Goal: Task Accomplishment & Management: Manage account settings

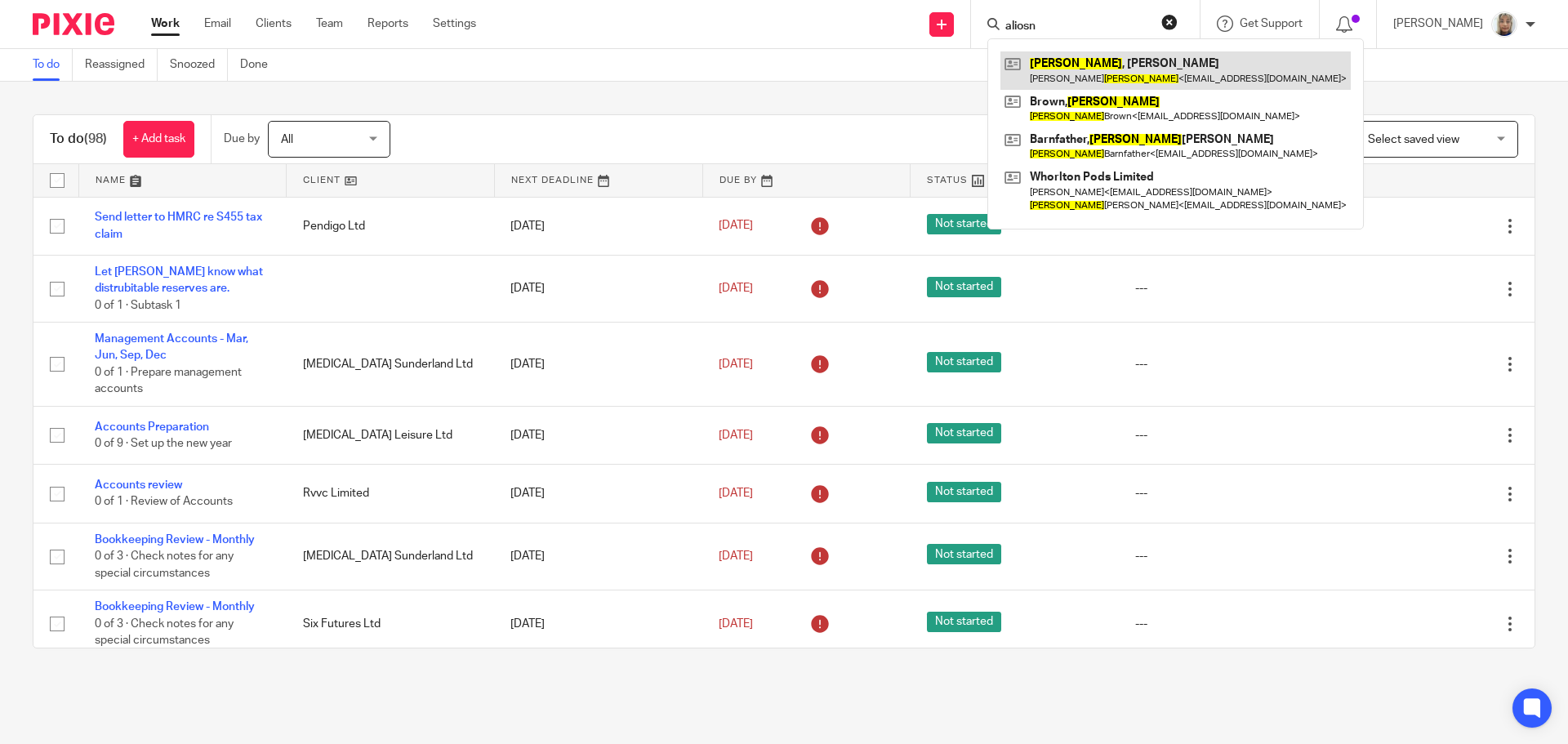
type input "aliosn"
click at [1138, 72] on link at bounding box center [1176, 71] width 350 height 38
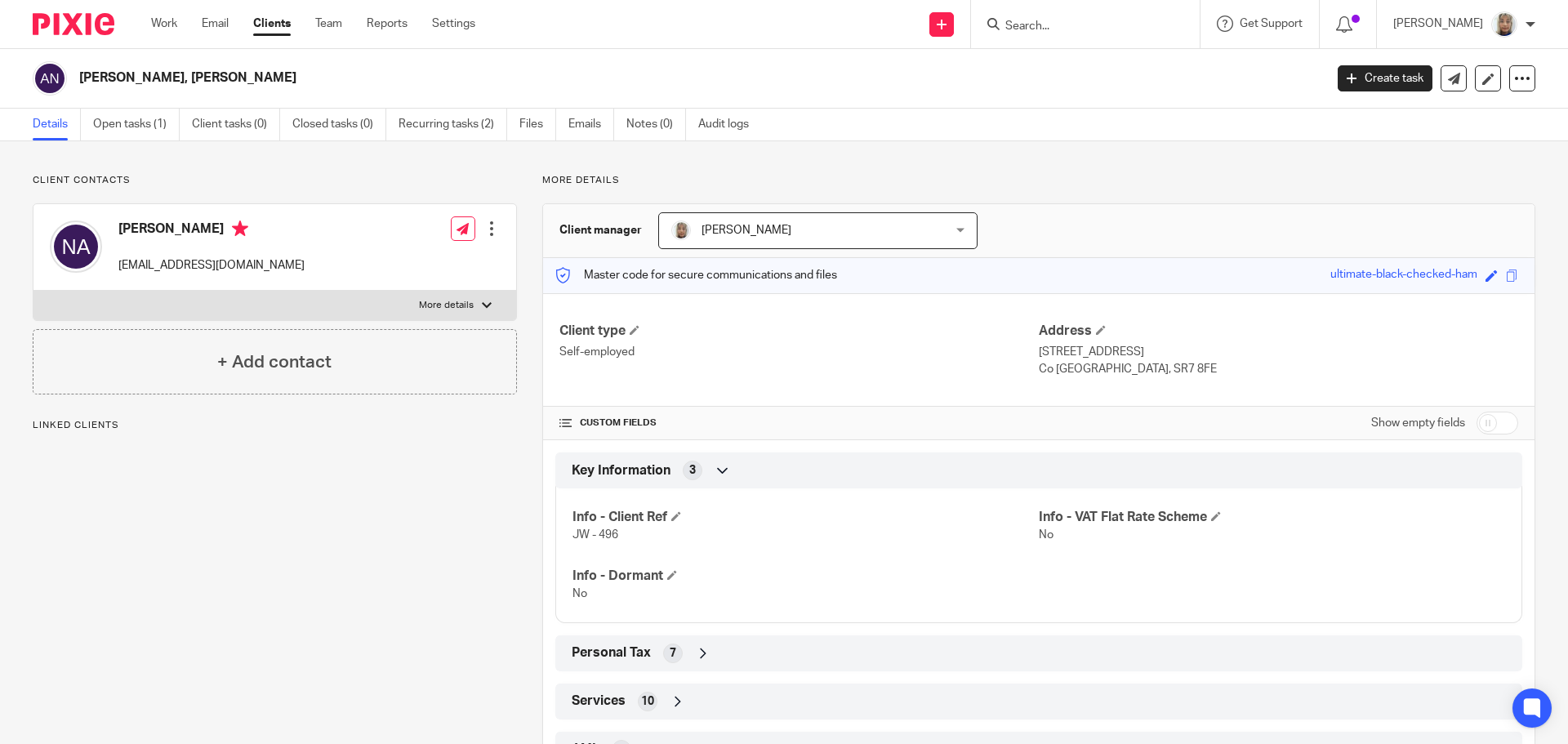
click at [144, 123] on link "Open tasks (1)" at bounding box center [136, 124] width 86 height 32
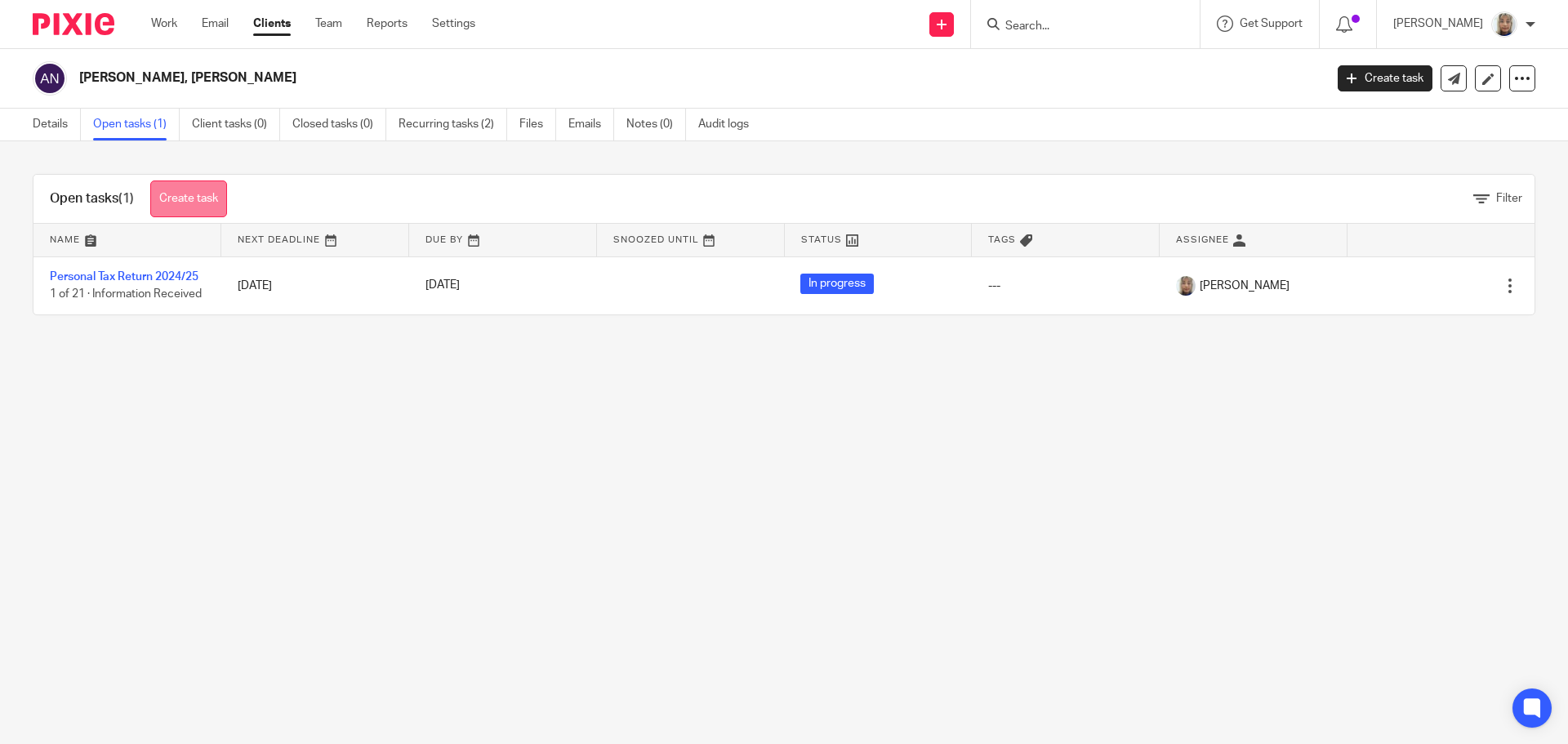
click at [201, 186] on link "Create task" at bounding box center [188, 198] width 77 height 37
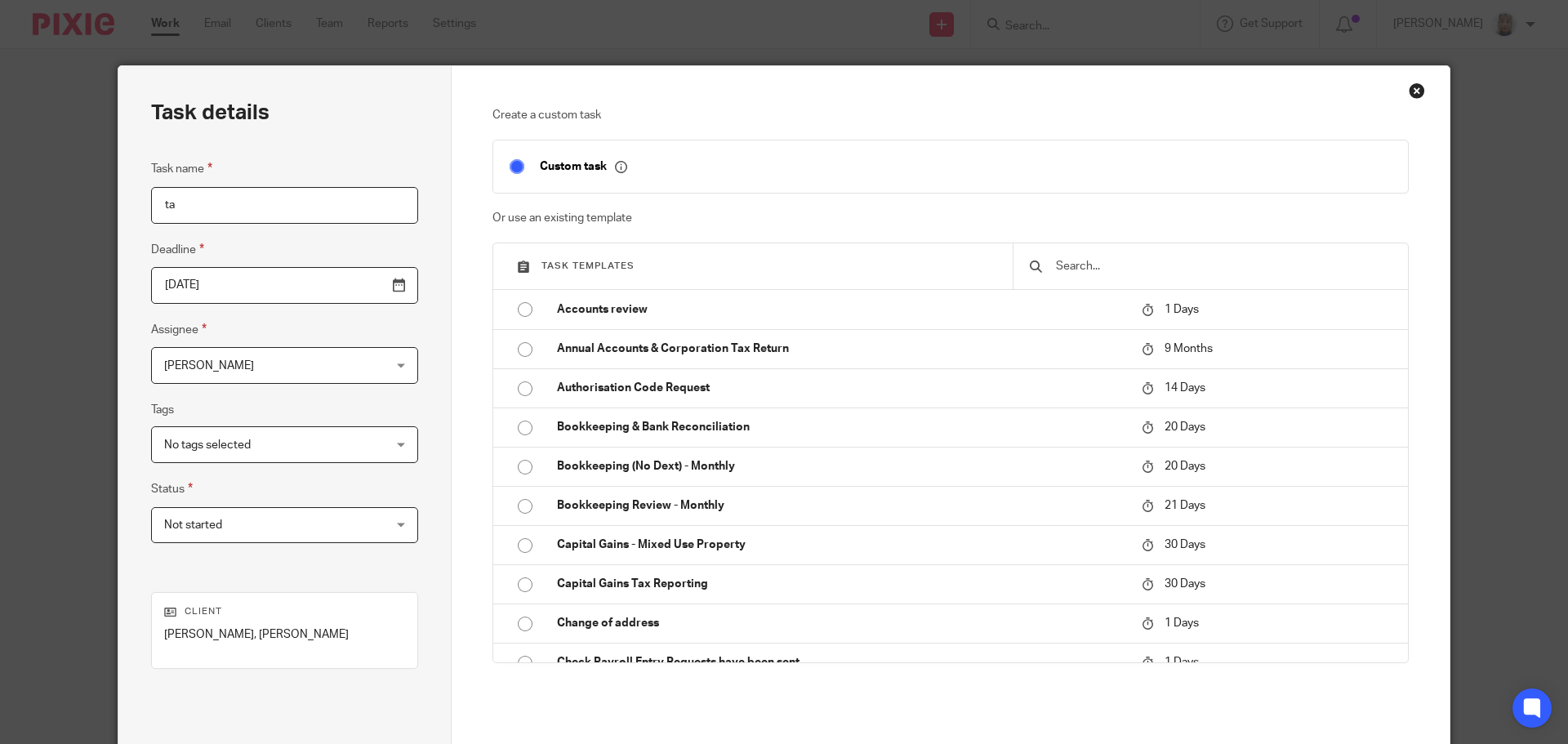
type input "t"
type input "Tax return review"
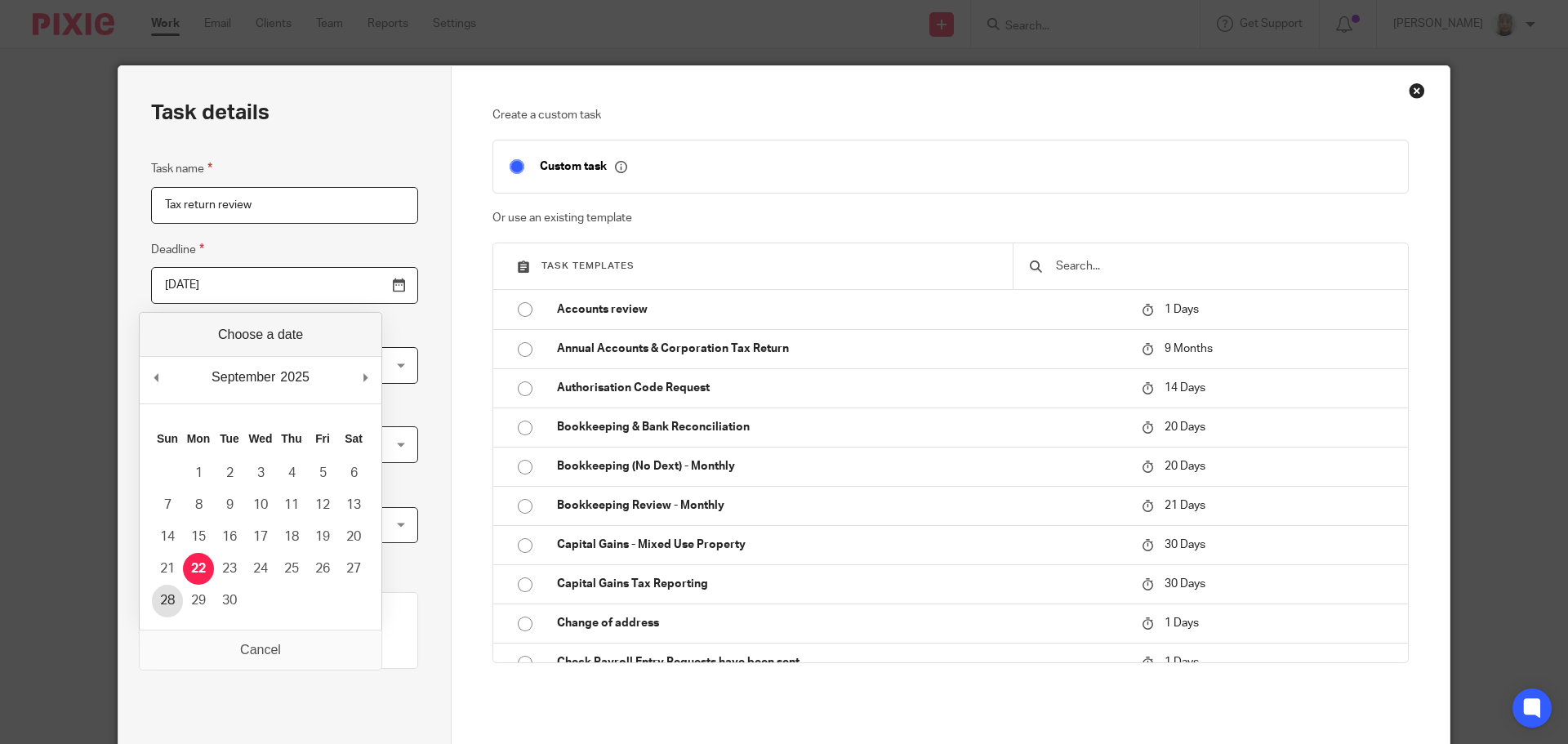
type input "2025-09-28"
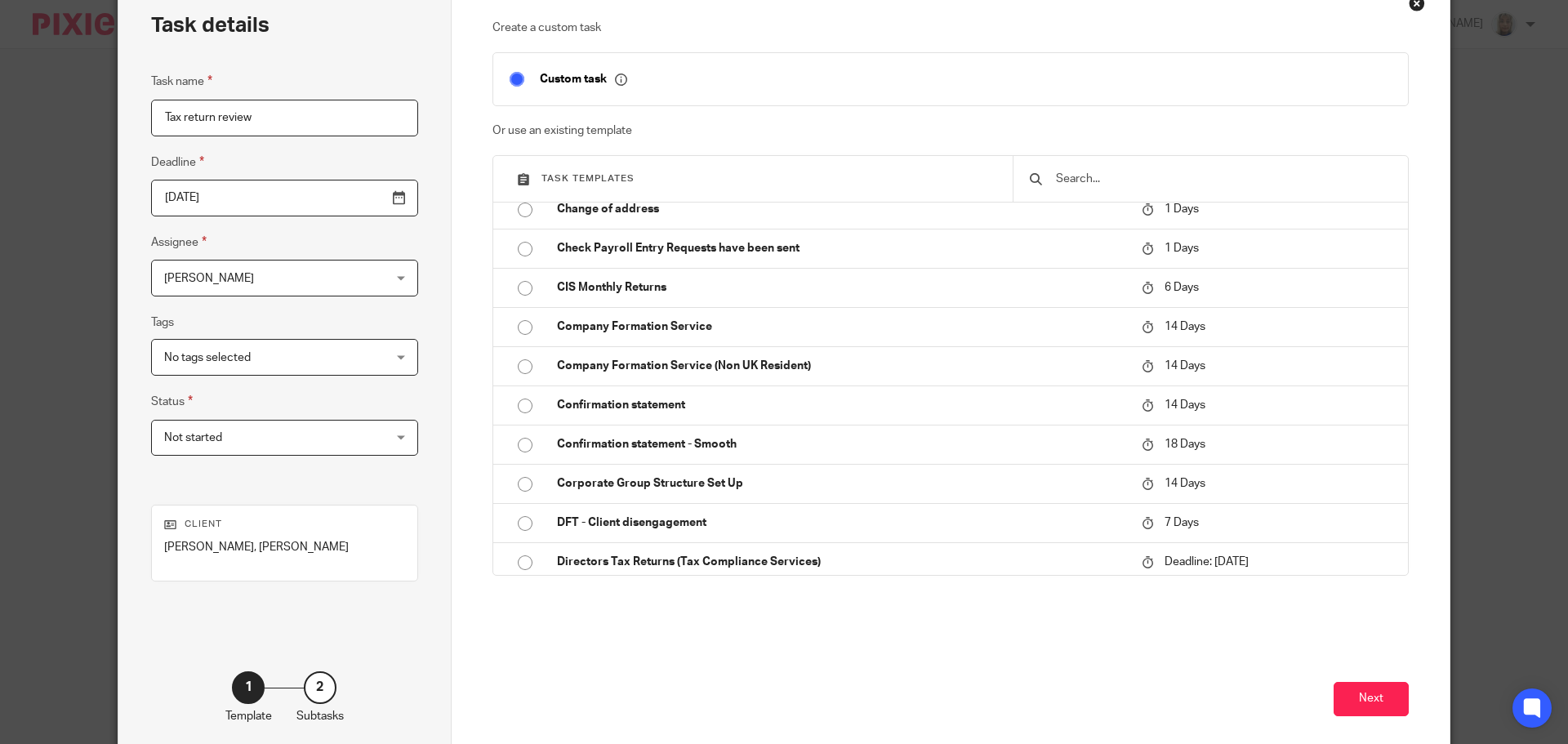
scroll to position [166, 0]
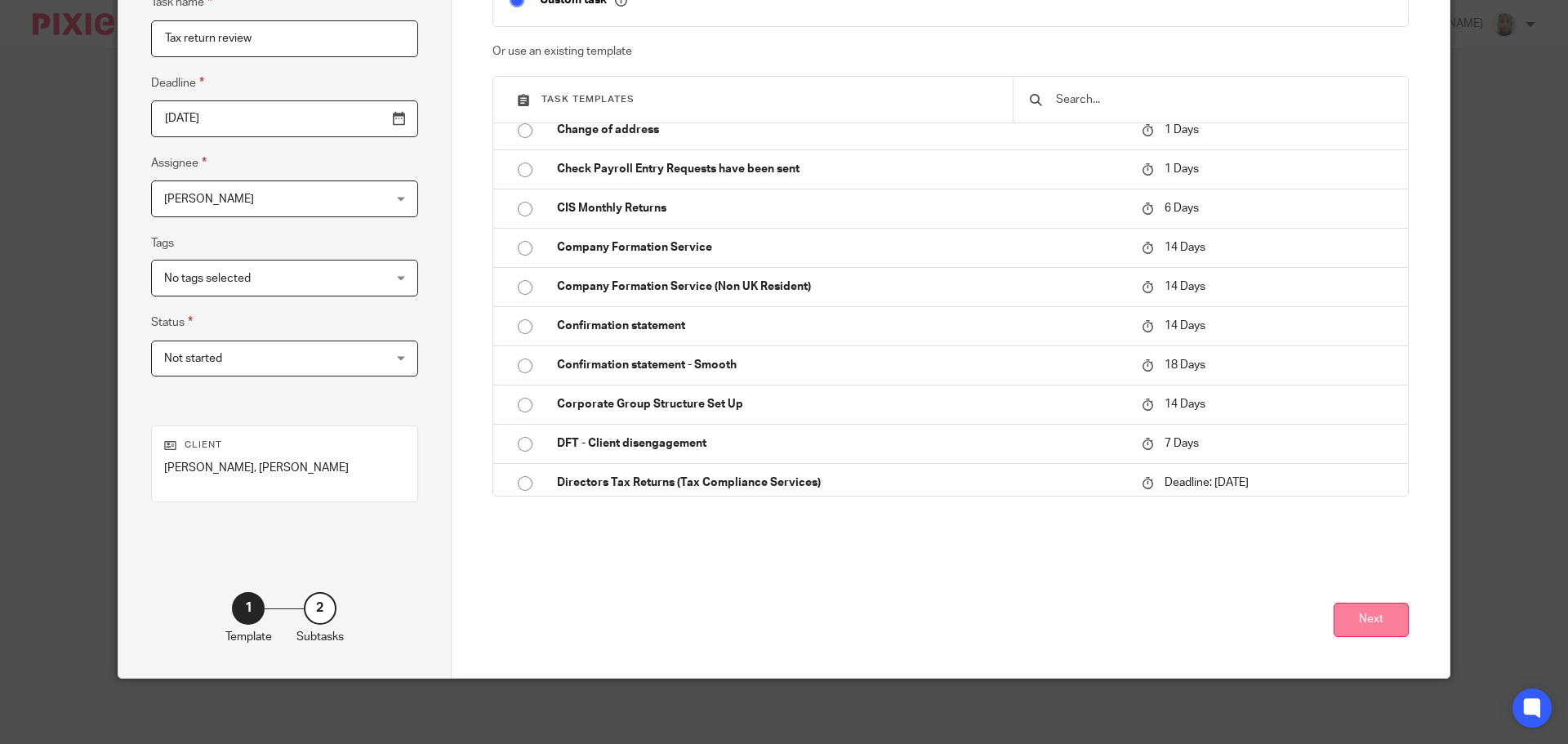
click at [1352, 612] on button "Next" at bounding box center [1371, 620] width 75 height 35
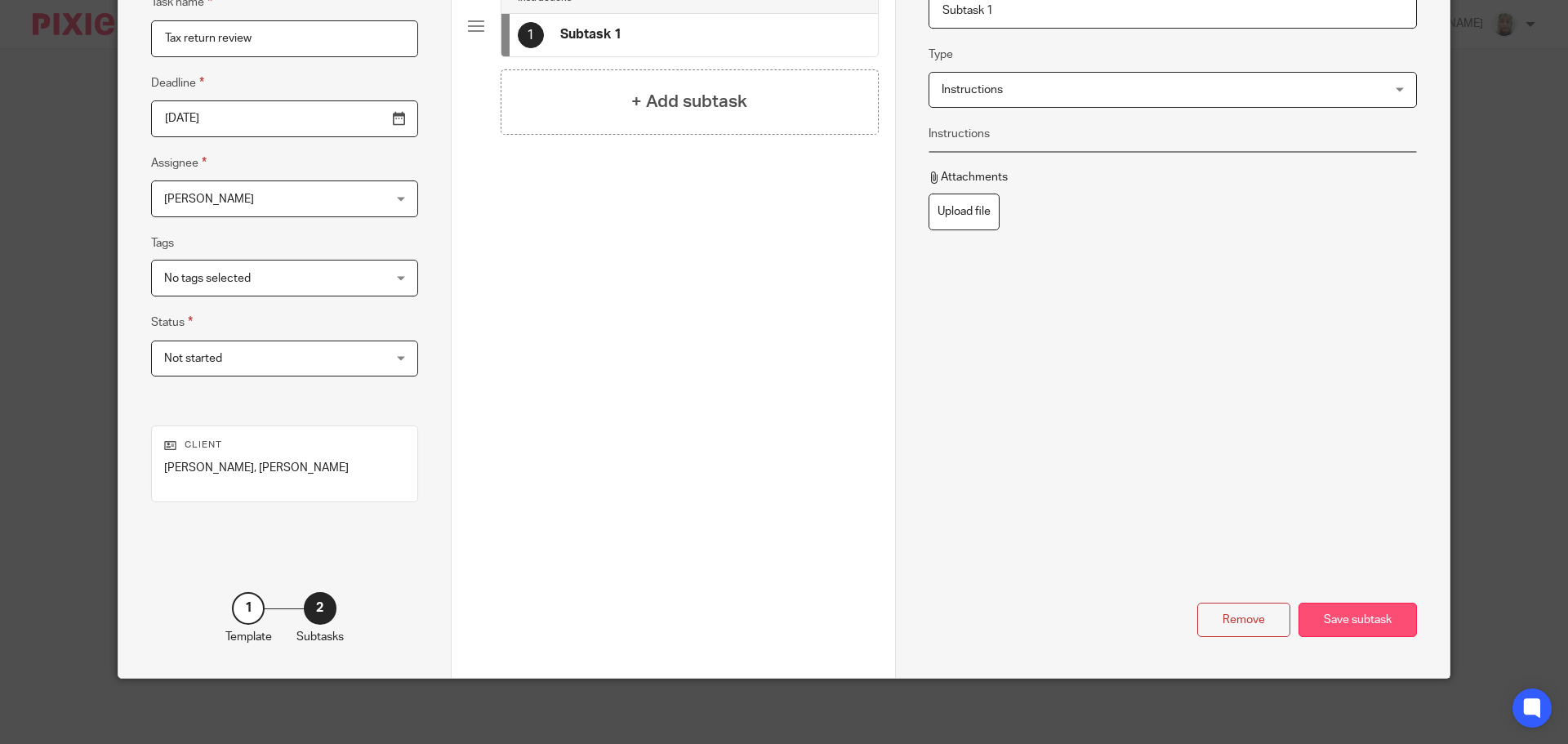
click at [1366, 613] on div "Save subtask" at bounding box center [1358, 620] width 118 height 35
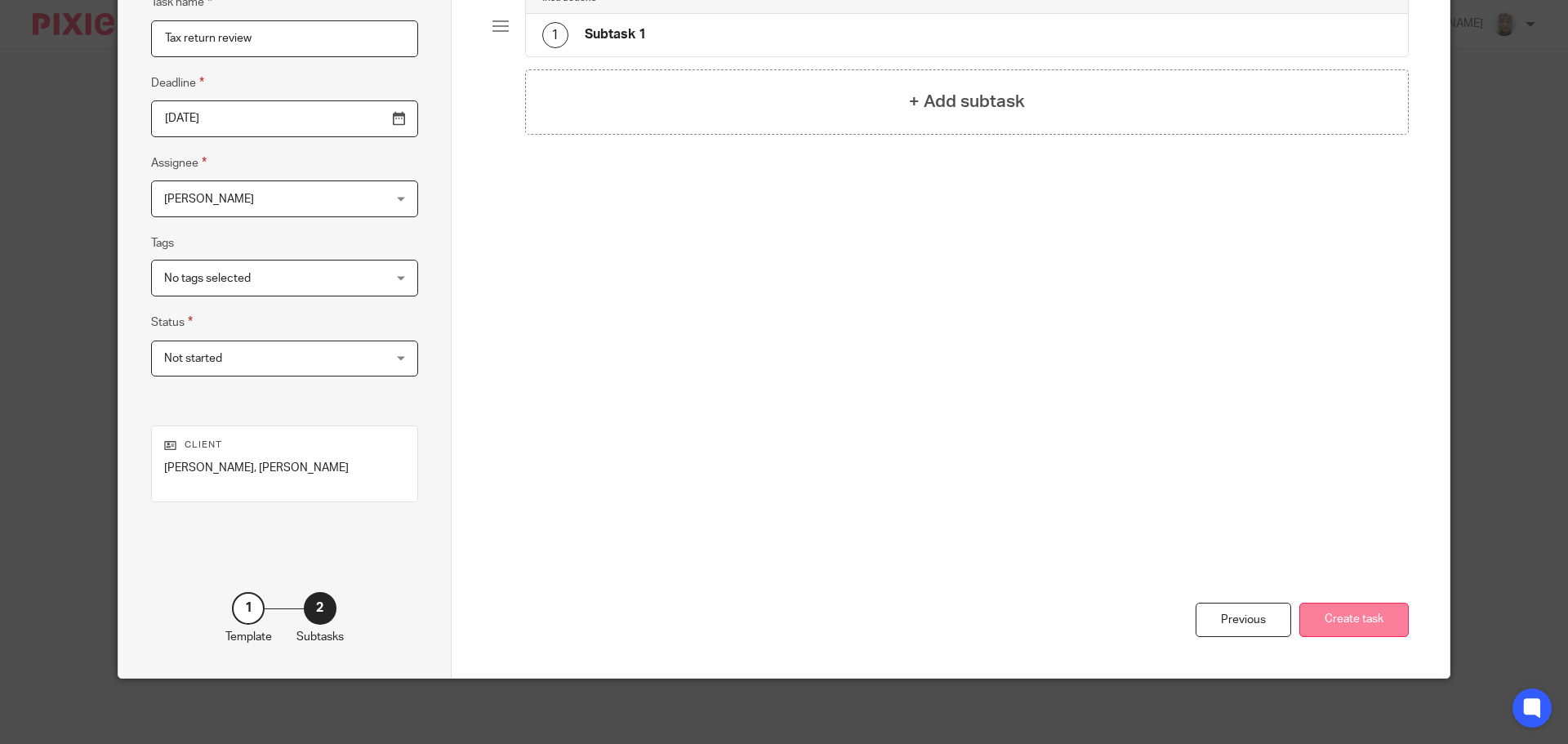
click at [1349, 616] on button "Create task" at bounding box center [1354, 620] width 110 height 35
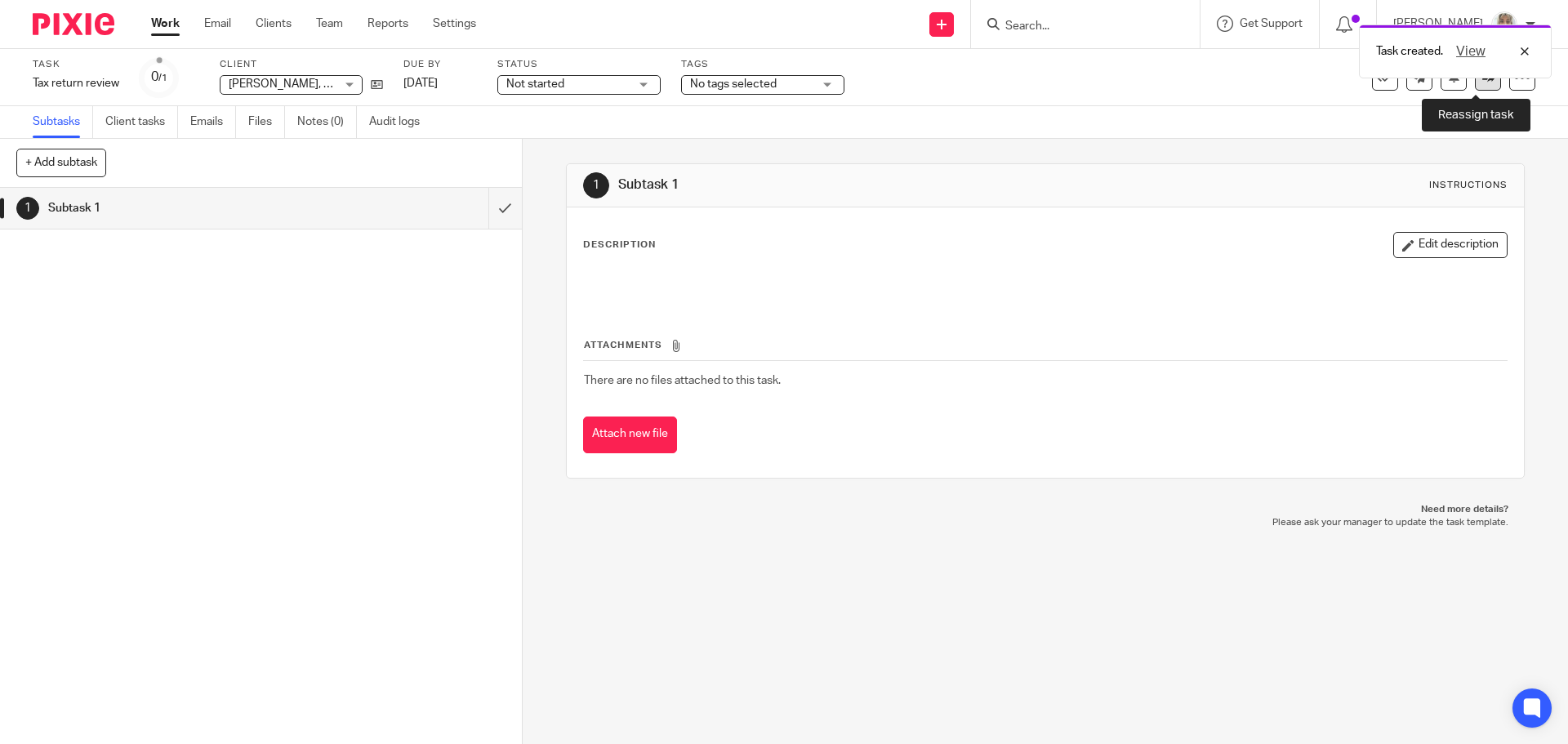
click at [1475, 84] on link at bounding box center [1488, 78] width 26 height 26
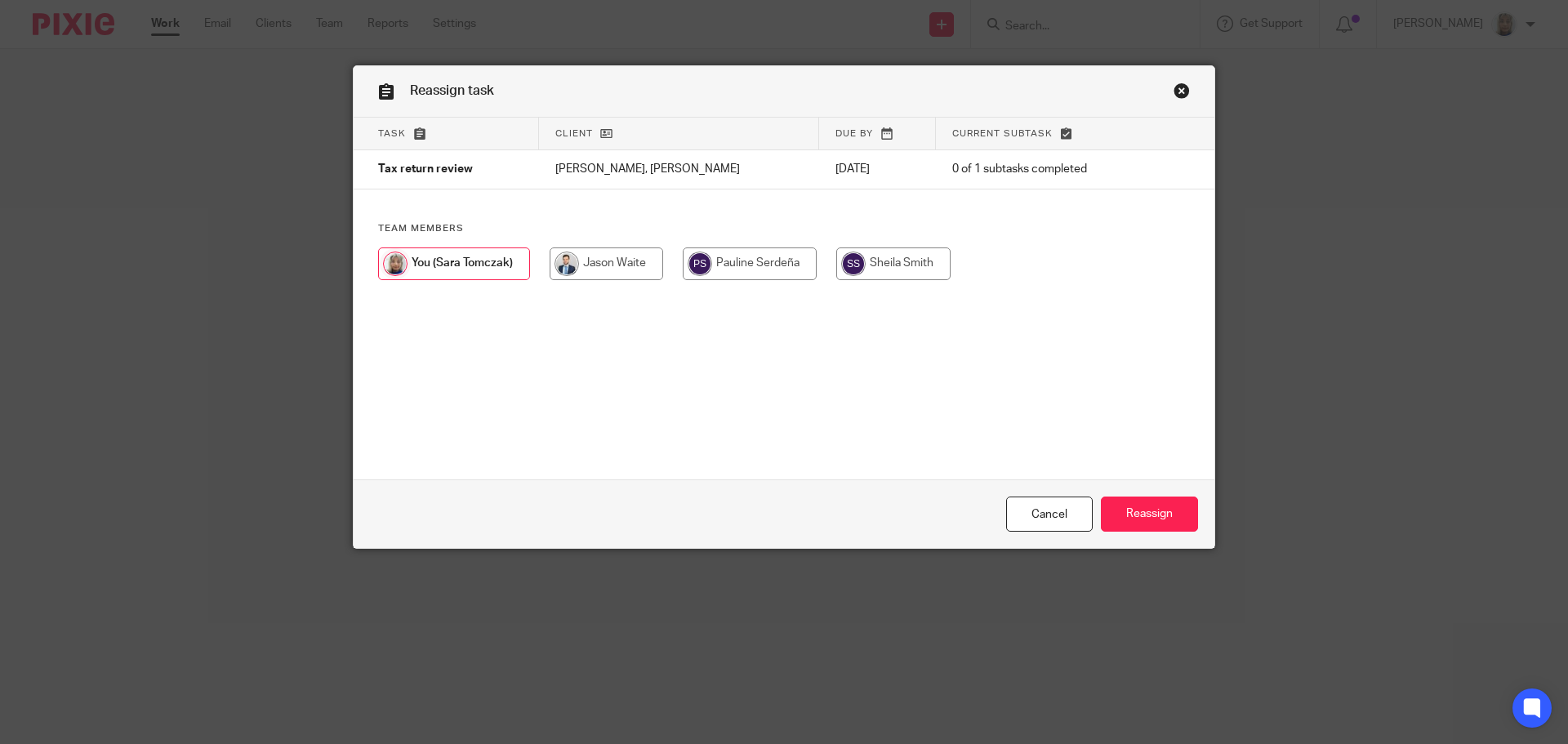
click at [645, 271] on input "radio" at bounding box center [606, 264] width 114 height 33
radio input "true"
click at [1128, 514] on input "Reassign" at bounding box center [1150, 514] width 97 height 35
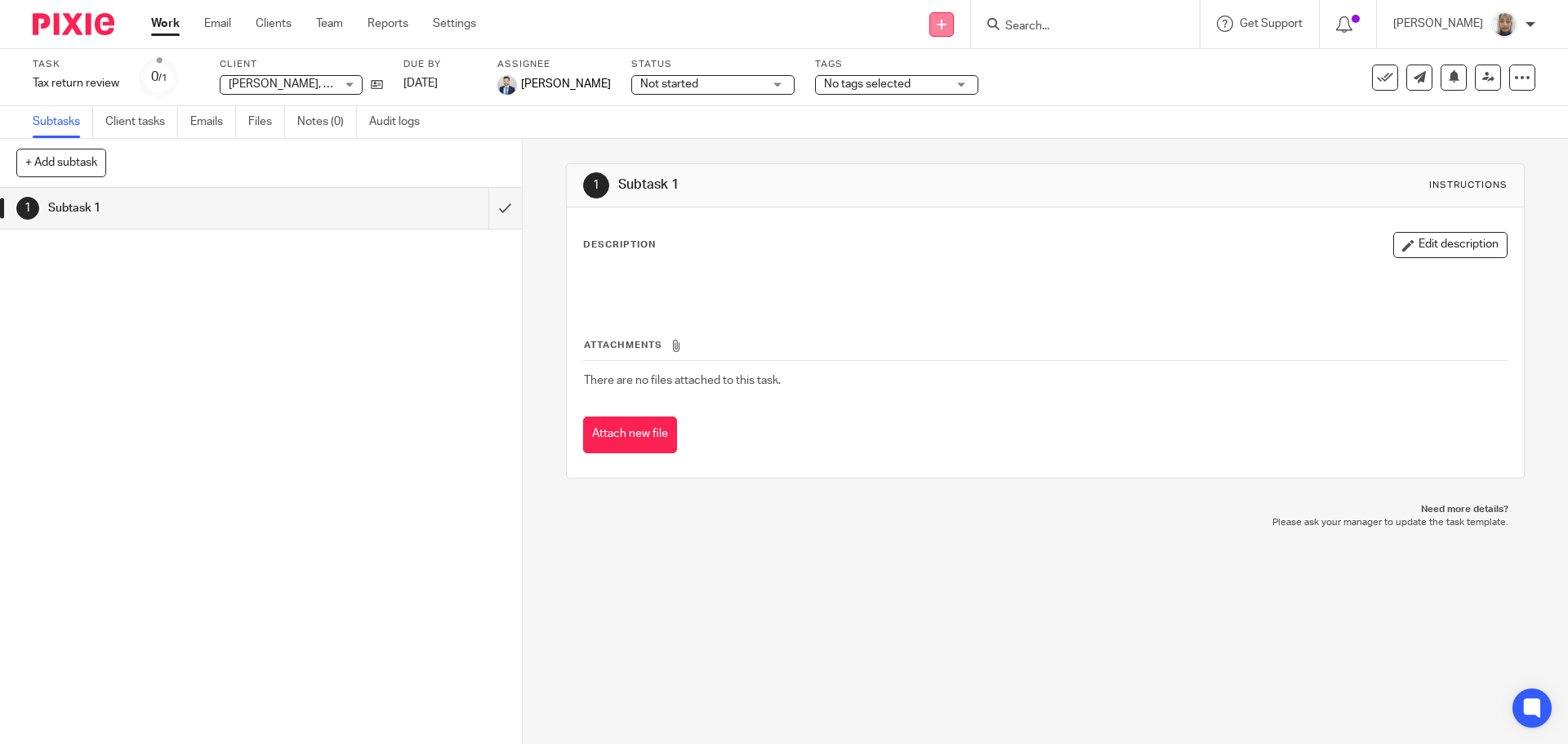
click at [950, 30] on link at bounding box center [942, 24] width 24 height 24
click at [951, 100] on link "Create task" at bounding box center [959, 99] width 100 height 23
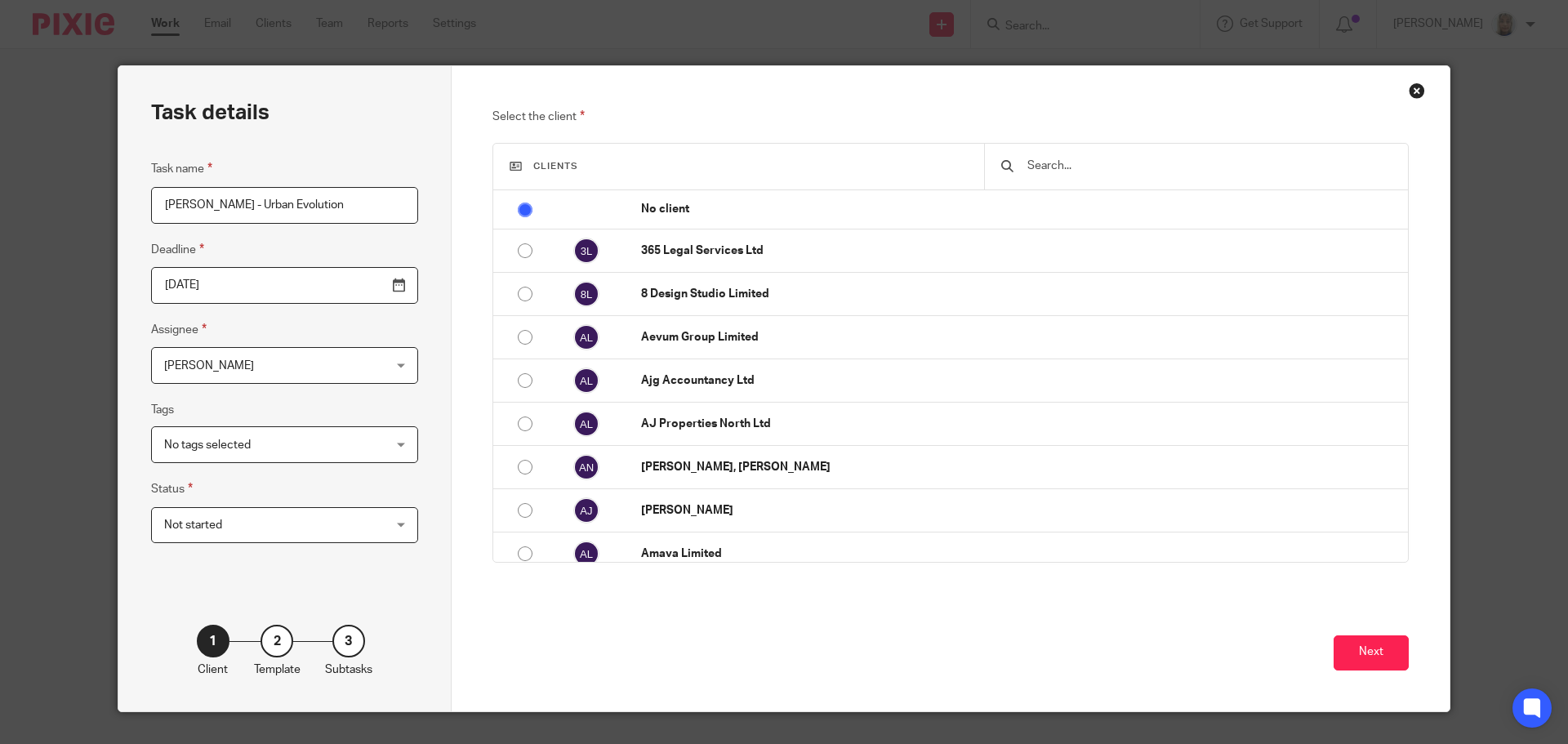
type input "[PERSON_NAME] - Urban Evolution"
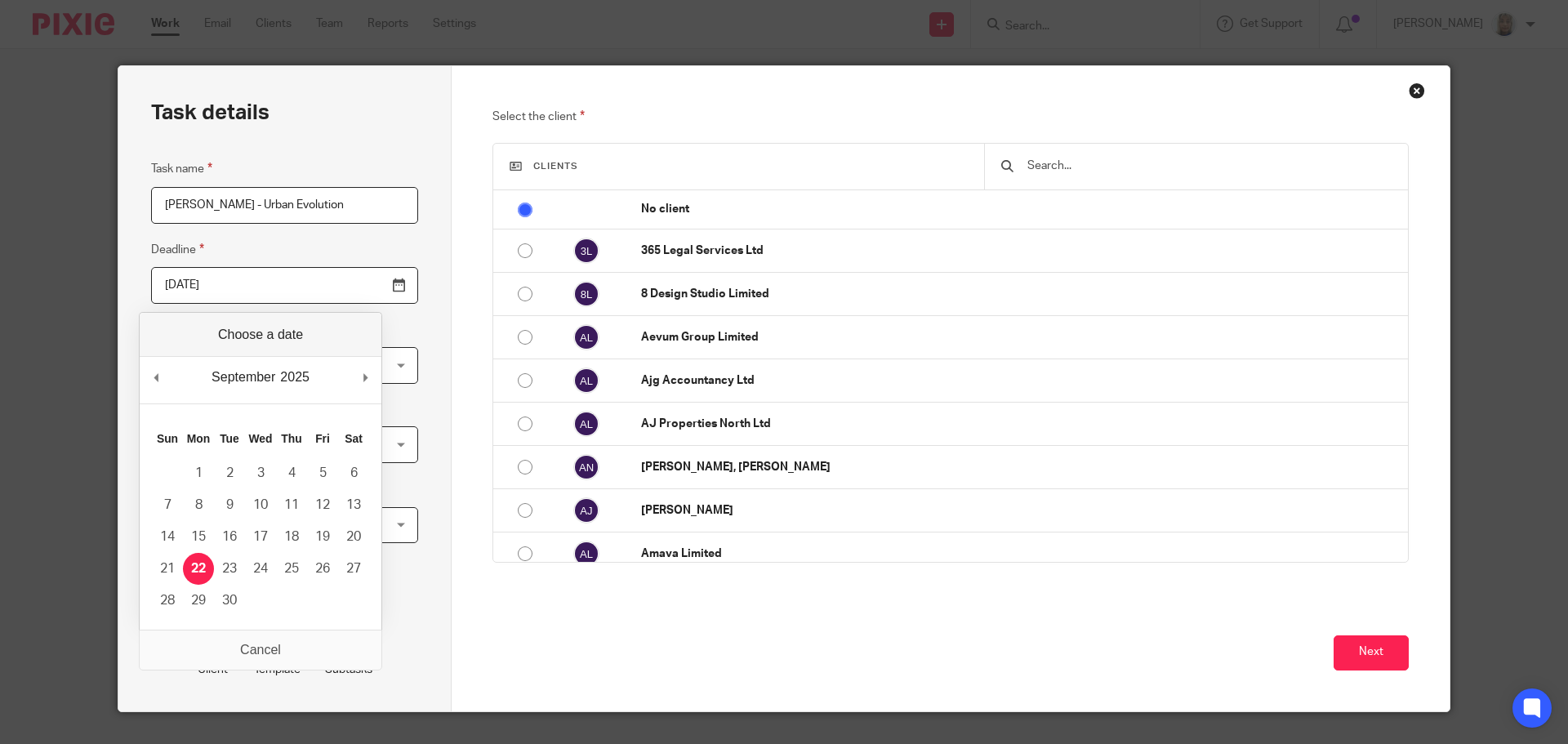
click at [1048, 172] on input "text" at bounding box center [1209, 166] width 366 height 18
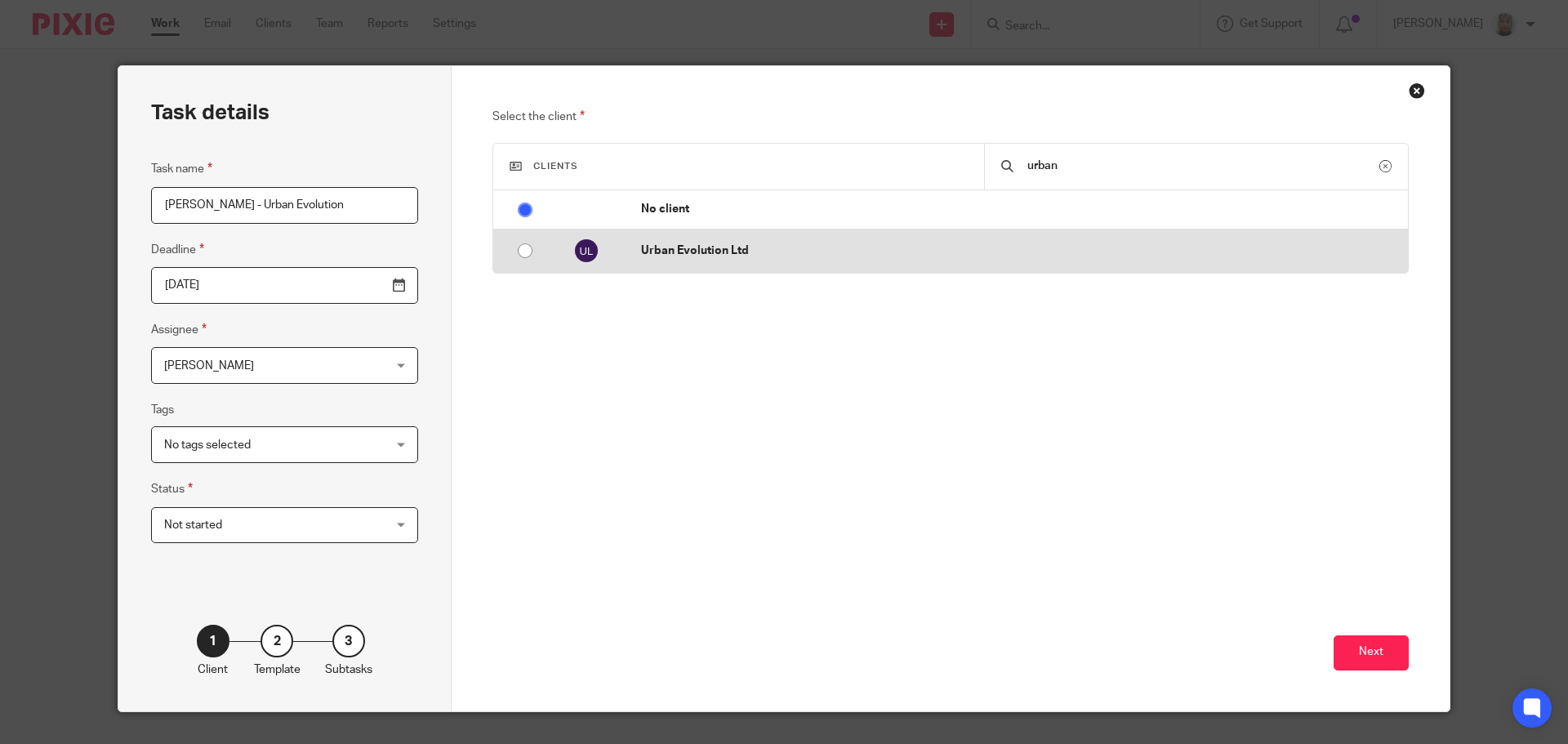
type input "urban"
click at [721, 253] on p "Urban Evolution Ltd" at bounding box center [1020, 250] width 759 height 16
radio input "false"
radio input "true"
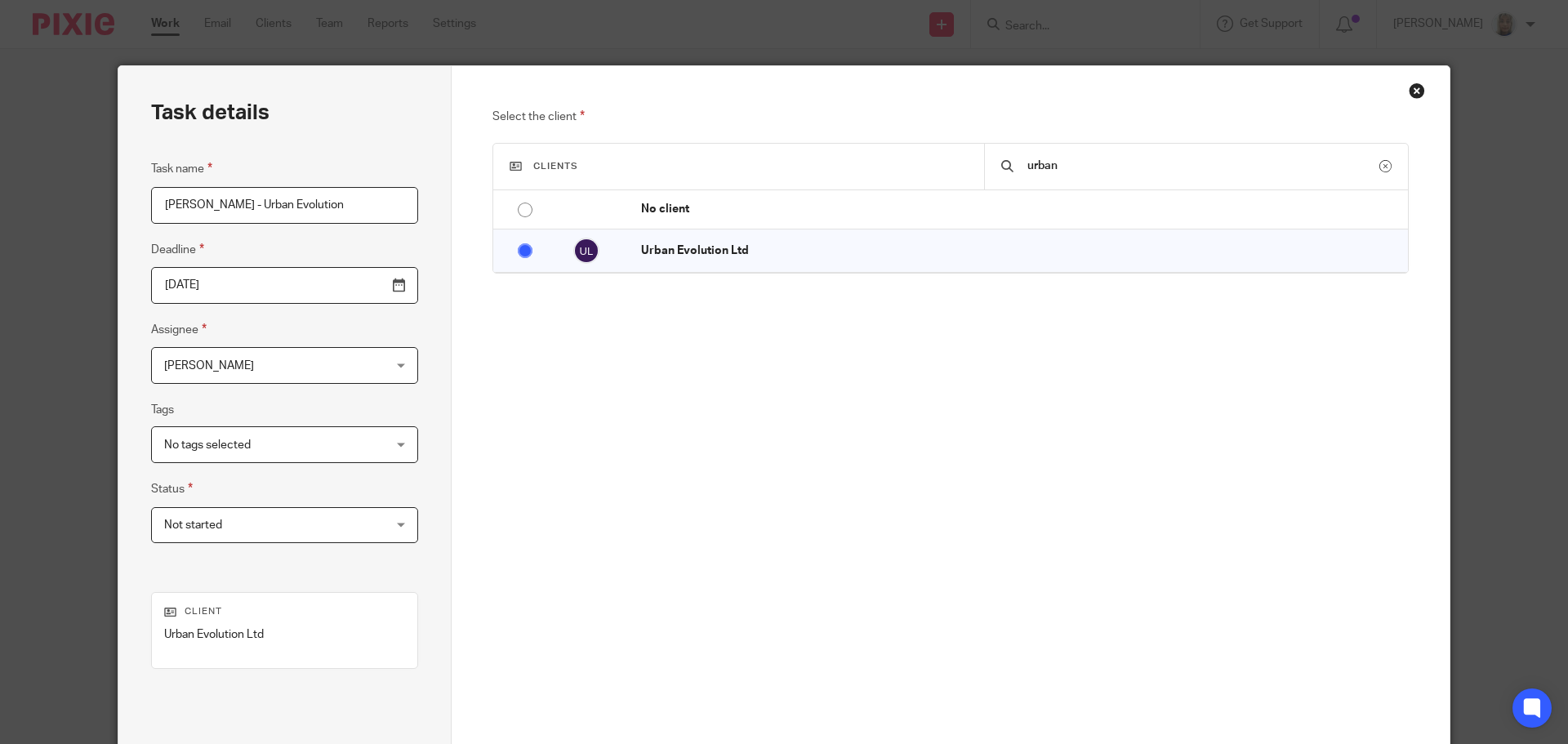
drag, startPoint x: 317, startPoint y: 203, endPoint x: 220, endPoint y: 216, distance: 97.9
click at [220, 216] on input "Paul Reade - Urban Evolution" at bounding box center [285, 205] width 267 height 37
click at [298, 205] on input "Paul Reade - Urban Evolution" at bounding box center [285, 205] width 267 height 37
drag, startPoint x: 337, startPoint y: 206, endPoint x: 147, endPoint y: 217, distance: 190.3
click at [151, 217] on input "Paul Reade - Urban Evolution" at bounding box center [285, 205] width 267 height 37
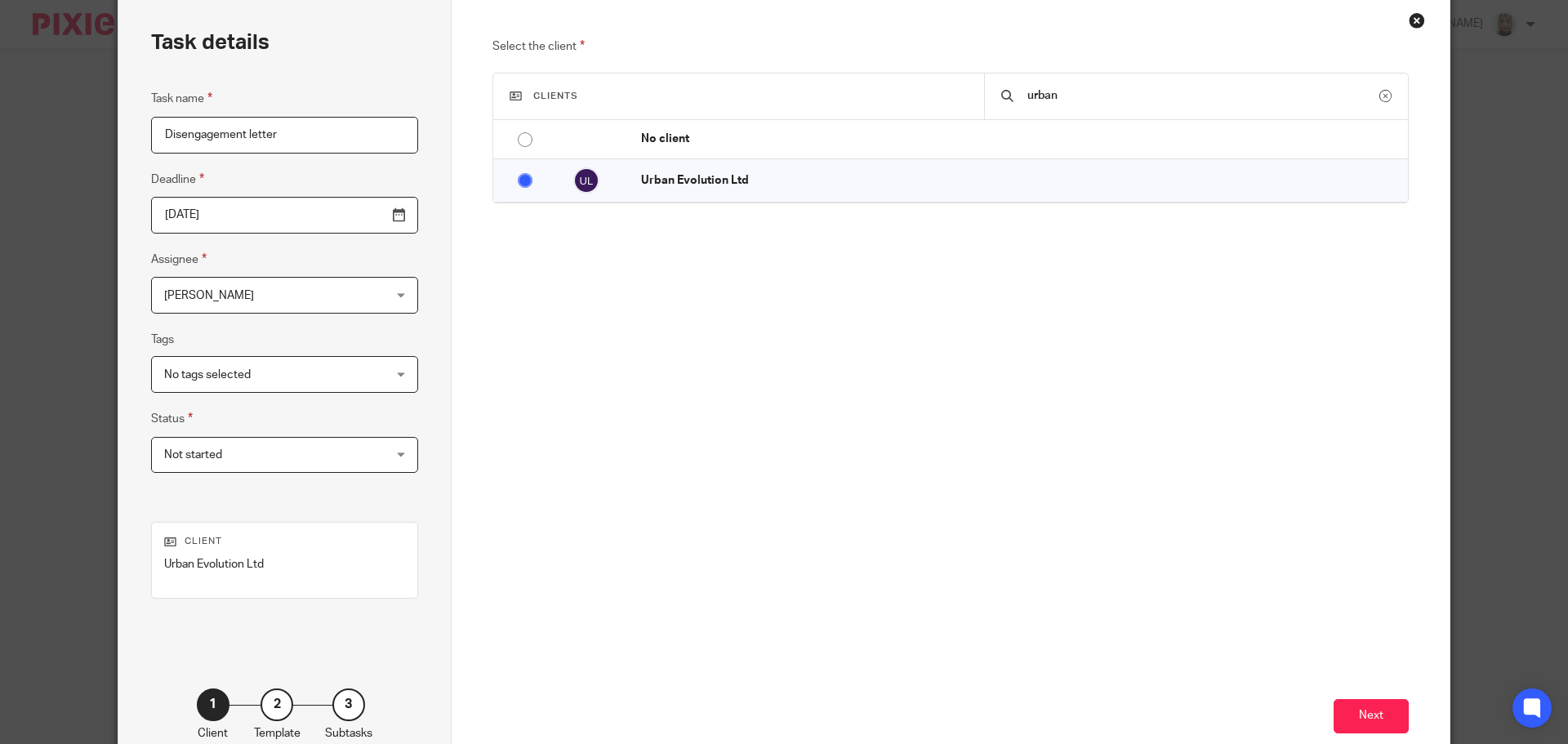
scroll to position [163, 0]
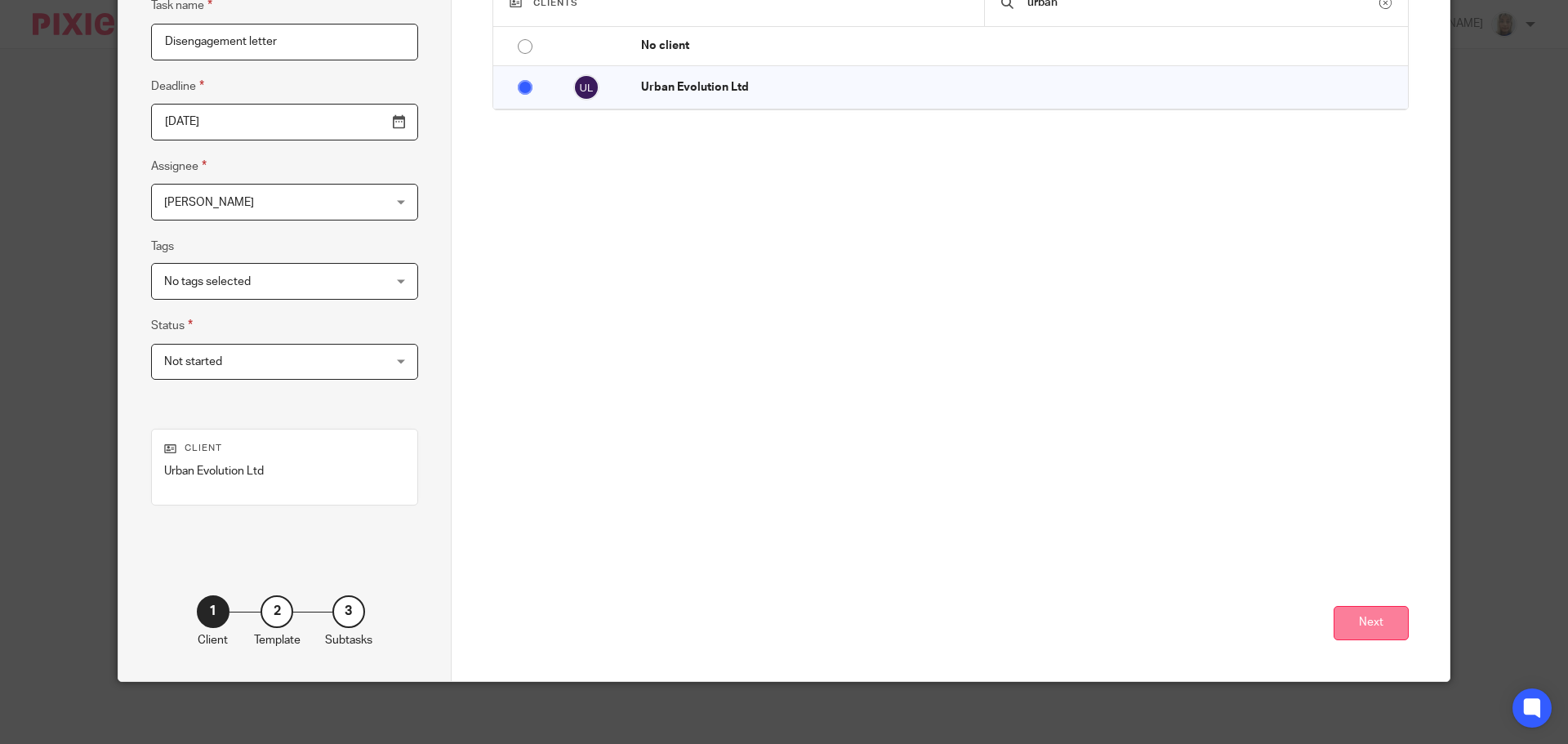
type input "Disengagement letter"
click at [1345, 630] on button "Next" at bounding box center [1371, 623] width 75 height 35
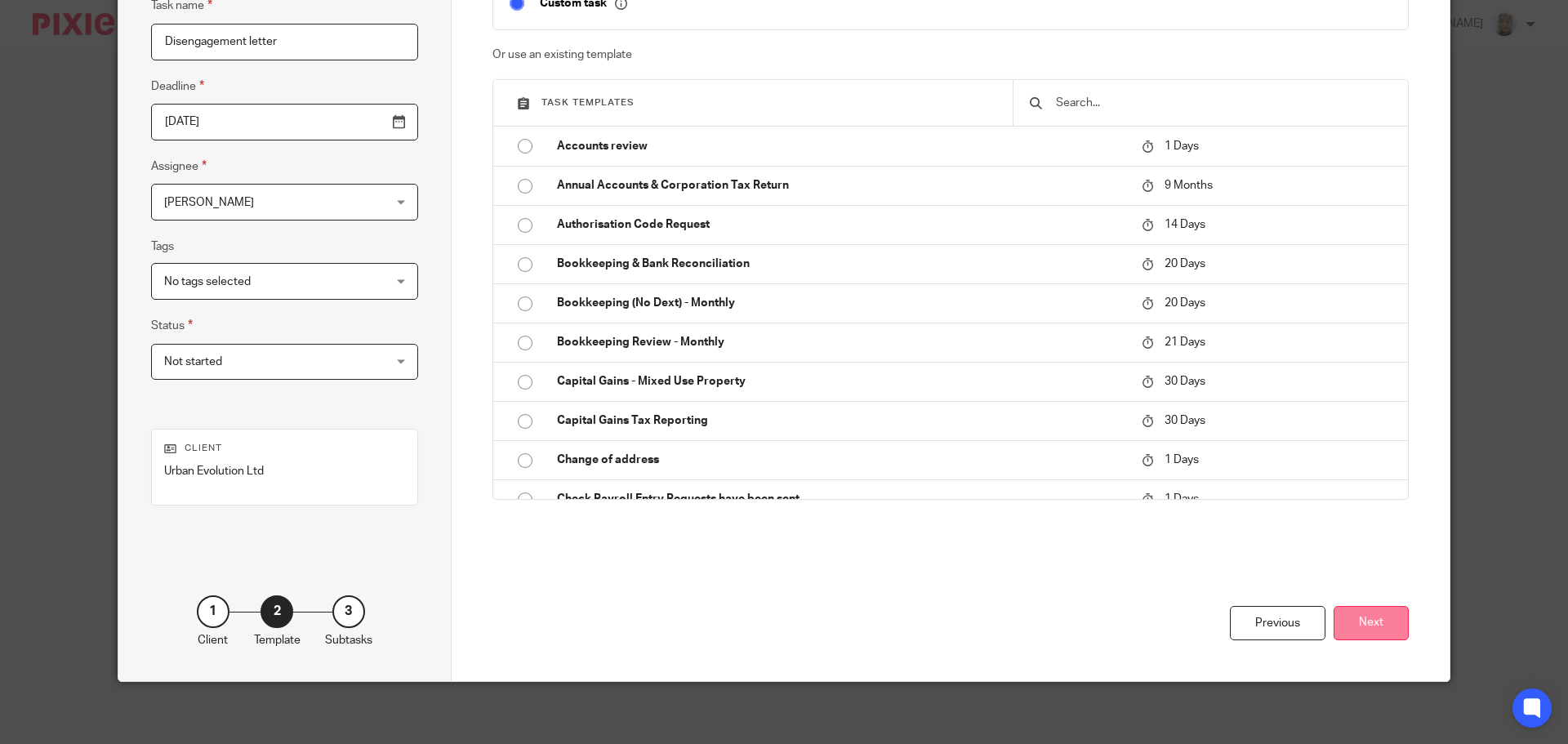
click at [1349, 626] on button "Next" at bounding box center [1371, 623] width 75 height 35
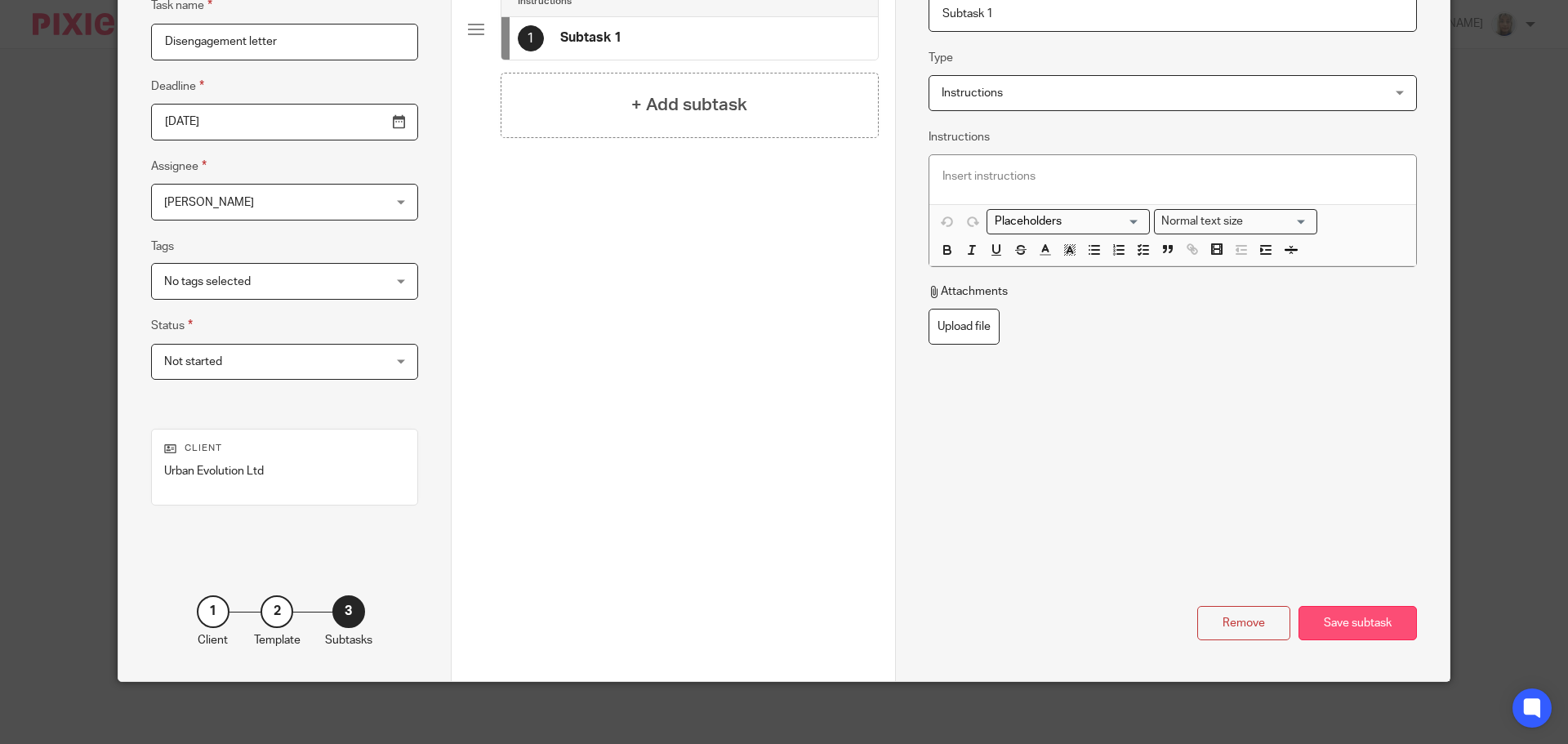
click at [1355, 622] on div "Save subtask" at bounding box center [1358, 623] width 118 height 35
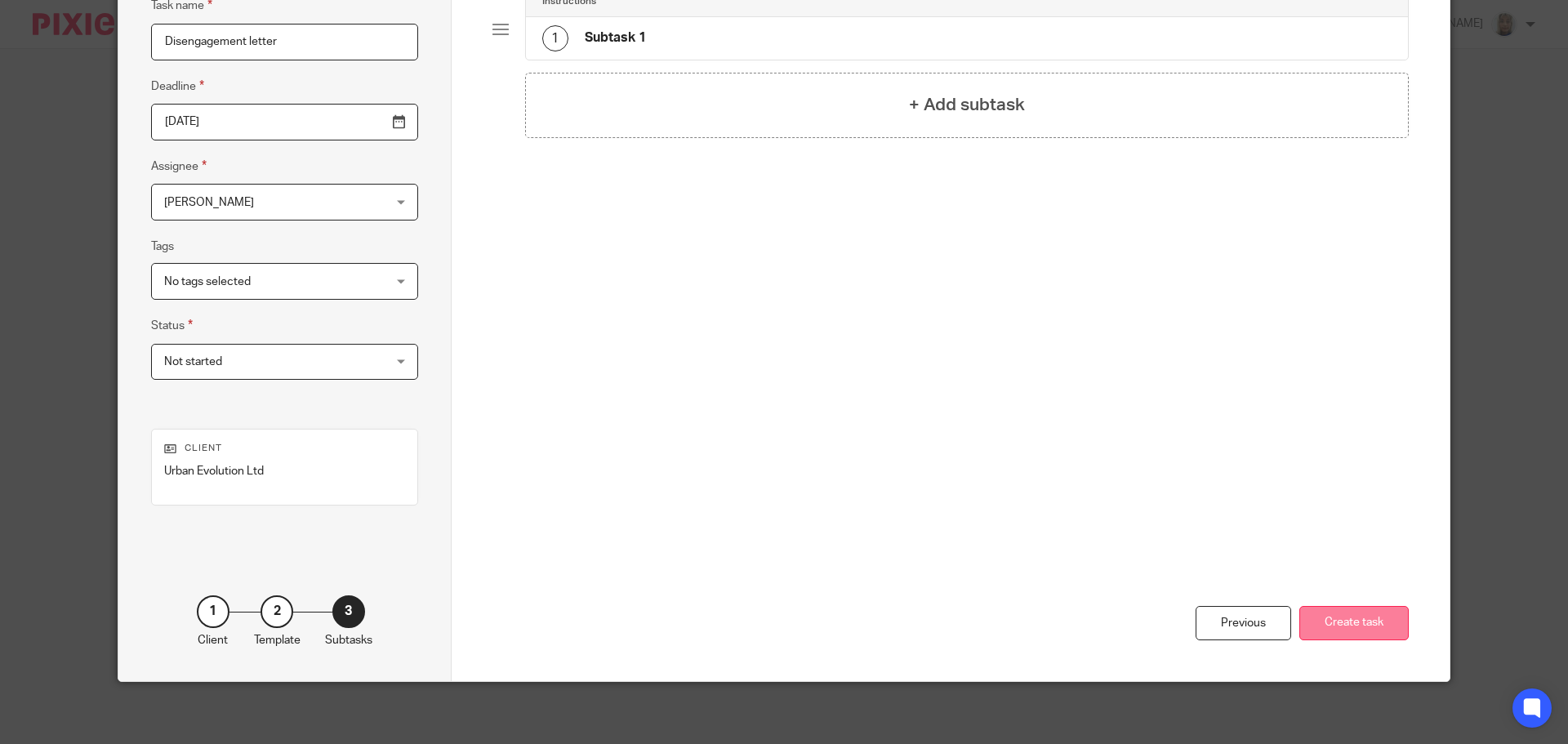
click at [1352, 628] on button "Create task" at bounding box center [1354, 623] width 110 height 35
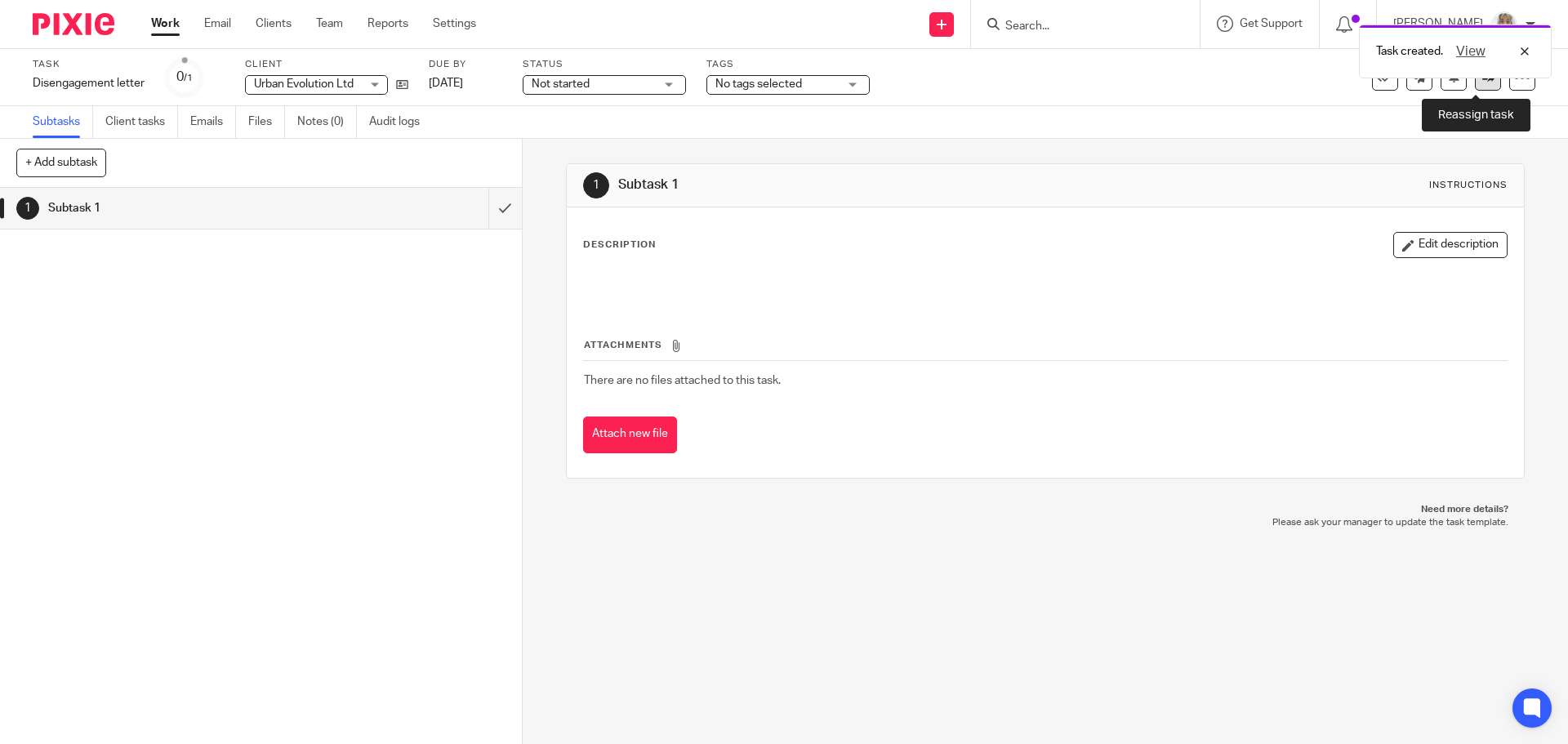
click at [1475, 85] on link at bounding box center [1488, 78] width 26 height 26
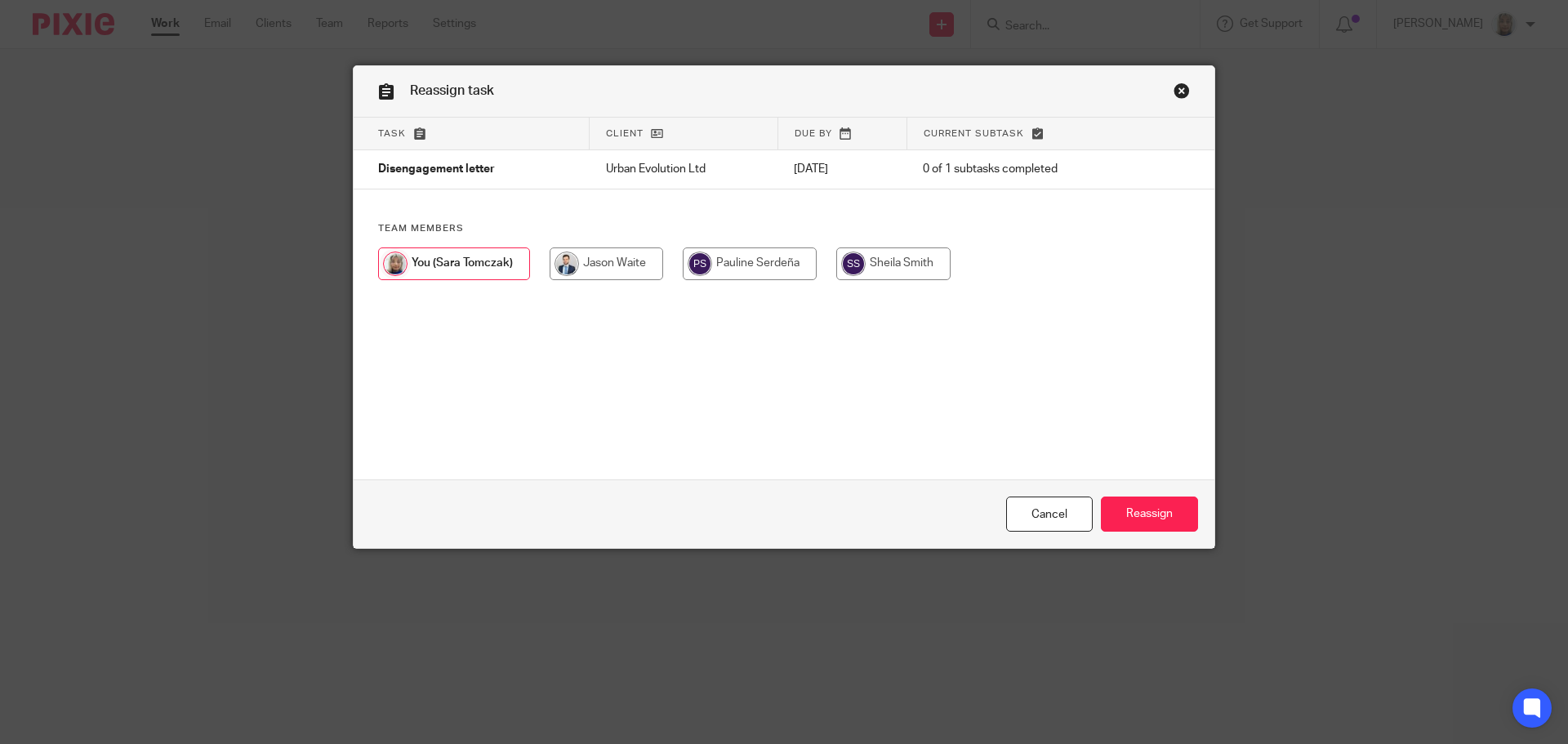
click at [616, 274] on input "radio" at bounding box center [606, 264] width 114 height 33
radio input "true"
click at [1145, 518] on input "Reassign" at bounding box center [1150, 514] width 97 height 35
